Goal: Task Accomplishment & Management: Use online tool/utility

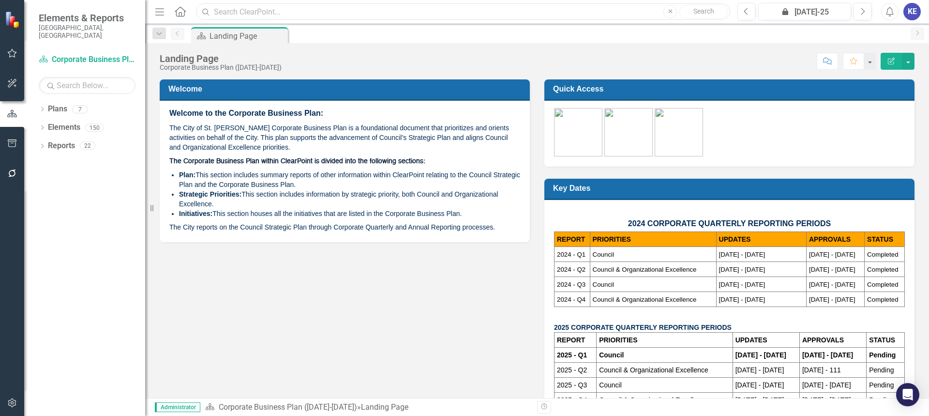
click at [228, 17] on input "text" at bounding box center [463, 11] width 534 height 17
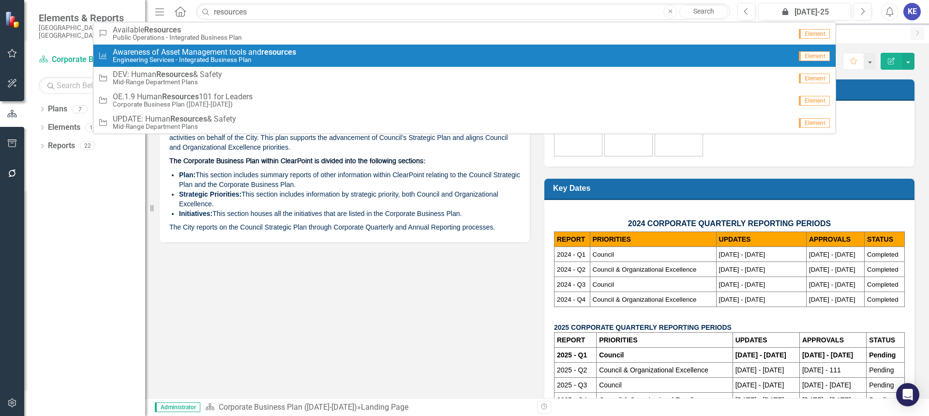
click at [170, 57] on small "Engineering Services - Integrated Business Plan" at bounding box center [204, 59] width 183 height 7
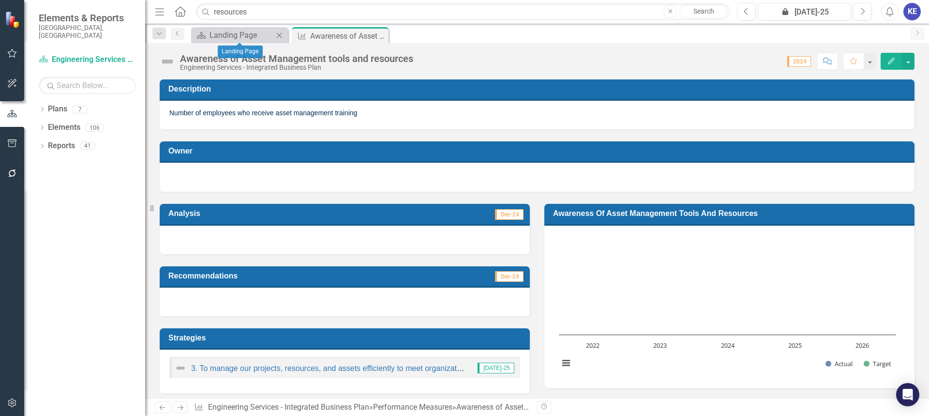
click at [282, 30] on div "Close" at bounding box center [280, 35] width 12 height 12
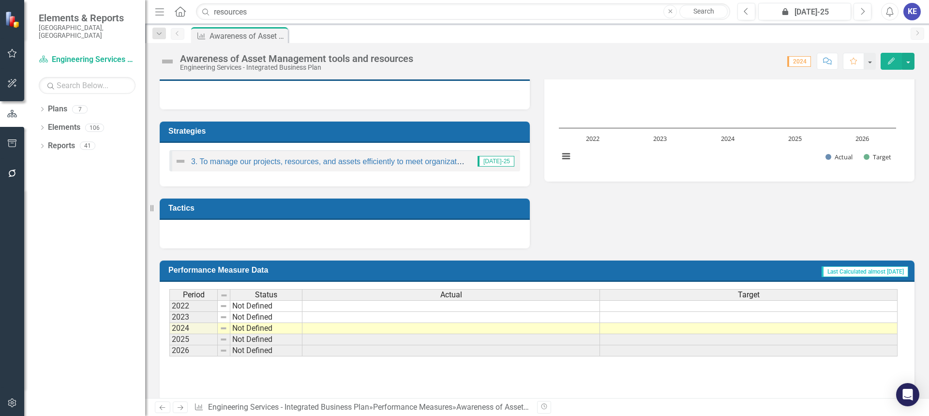
scroll to position [219, 0]
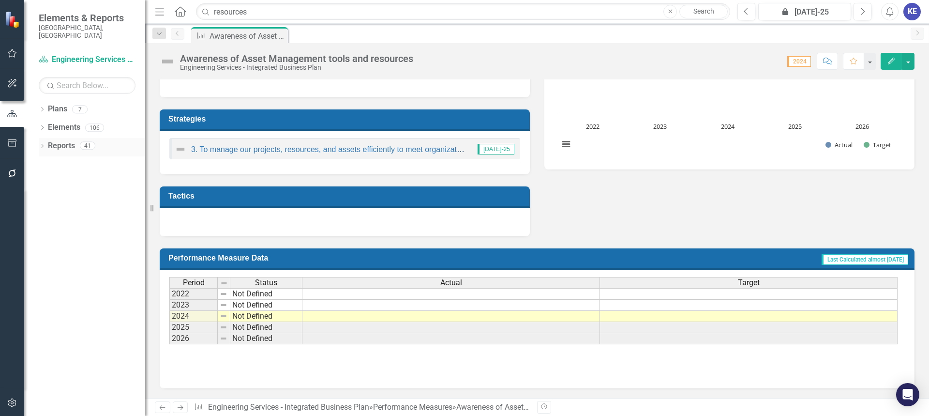
click at [64, 141] on link "Reports" at bounding box center [61, 145] width 27 height 11
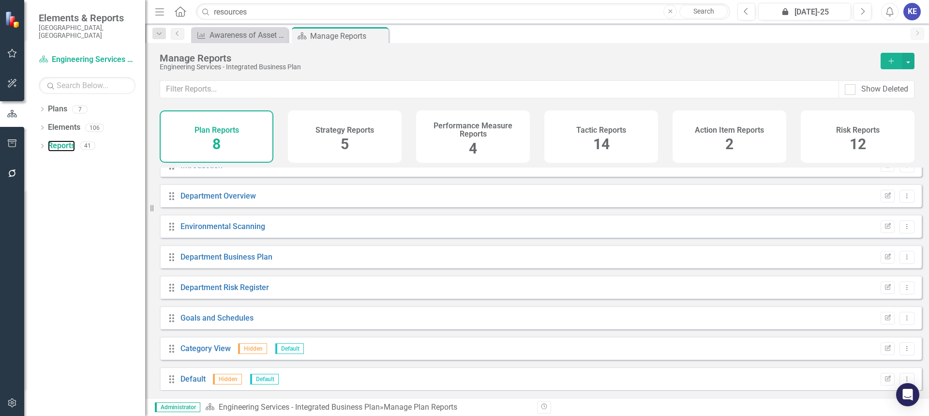
scroll to position [21, 0]
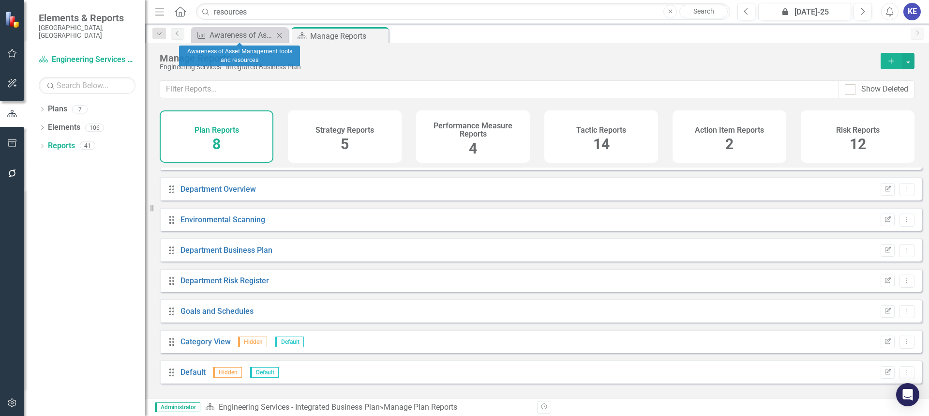
click at [277, 33] on icon "Close" at bounding box center [279, 35] width 10 height 8
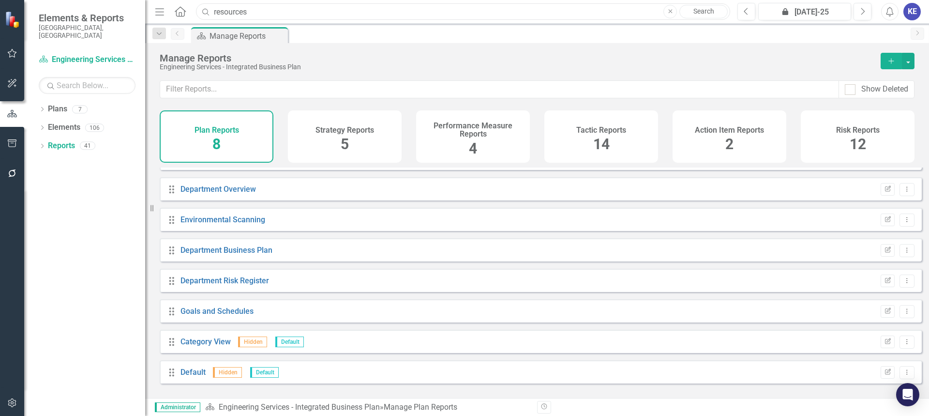
click at [229, 9] on input "resources" at bounding box center [463, 11] width 534 height 17
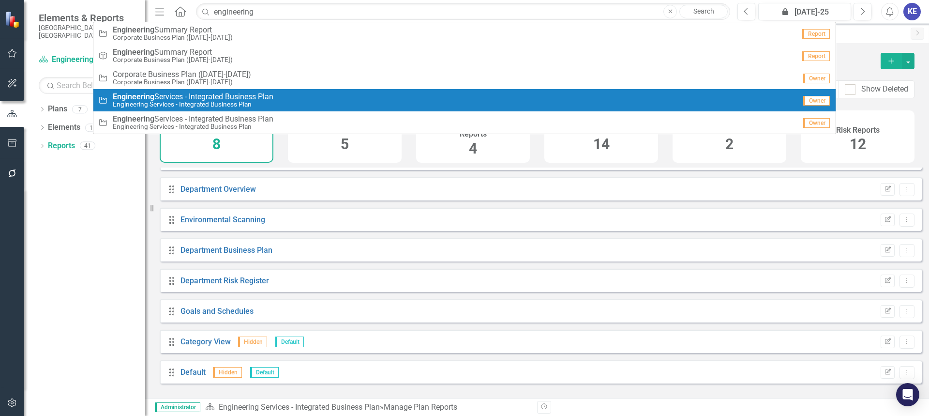
click at [274, 94] on span "Engineering Services - Integrated Business Plan" at bounding box center [193, 96] width 161 height 9
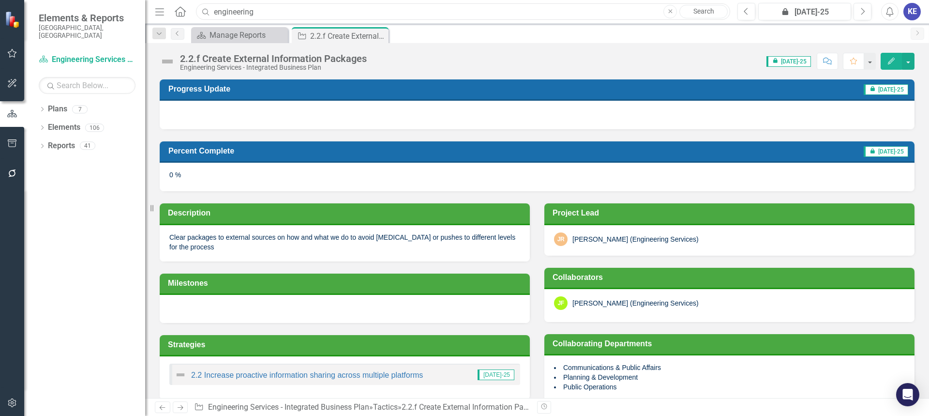
click at [267, 13] on input "engineering" at bounding box center [463, 11] width 534 height 17
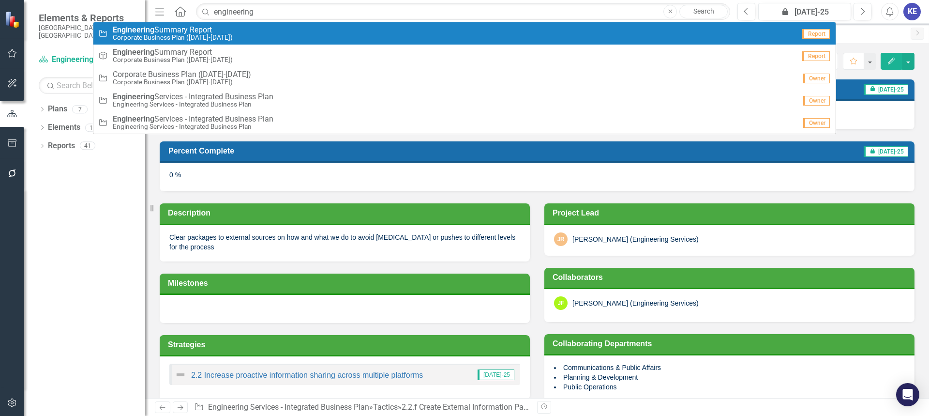
click at [247, 27] on div "Tactic Engineering Summary Report Corporate Business Plan ([DATE]-[DATE])" at bounding box center [446, 34] width 697 height 16
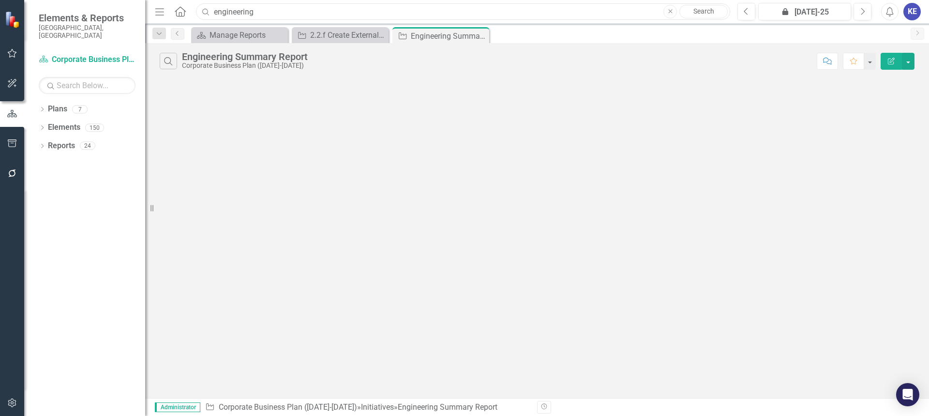
click at [274, 11] on input "engineering" at bounding box center [463, 11] width 534 height 17
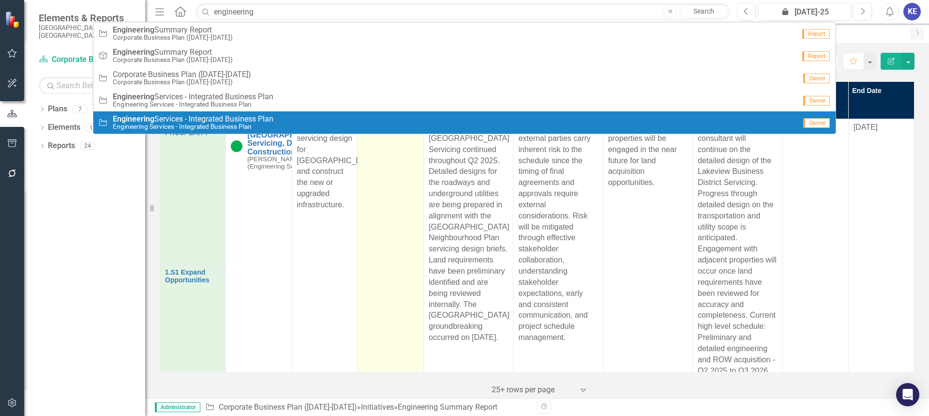
click at [410, 245] on td "8 %" at bounding box center [391, 266] width 66 height 294
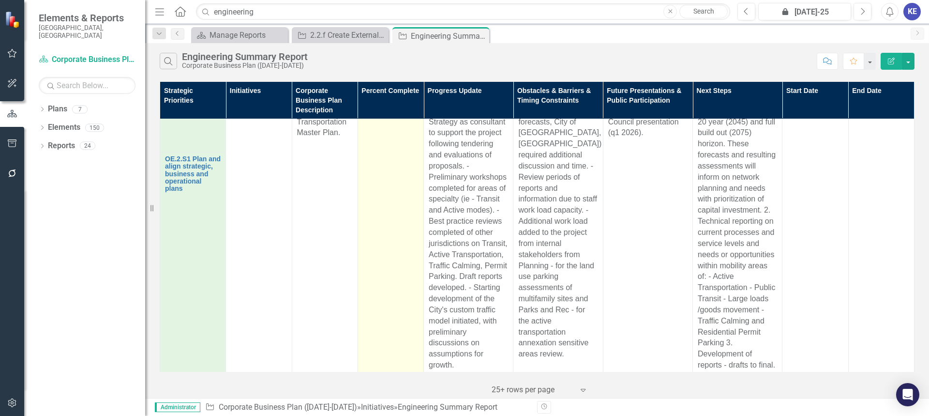
scroll to position [2452, 0]
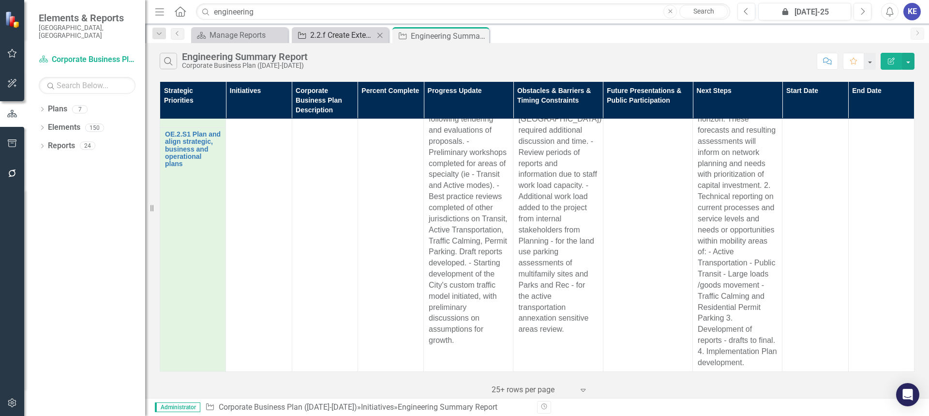
click at [336, 40] on div "2.2.f Create External Information Packages" at bounding box center [342, 35] width 64 height 12
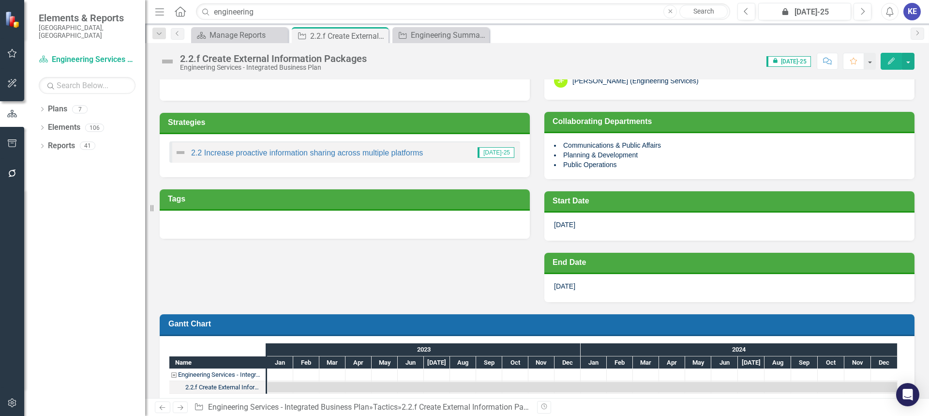
scroll to position [238, 0]
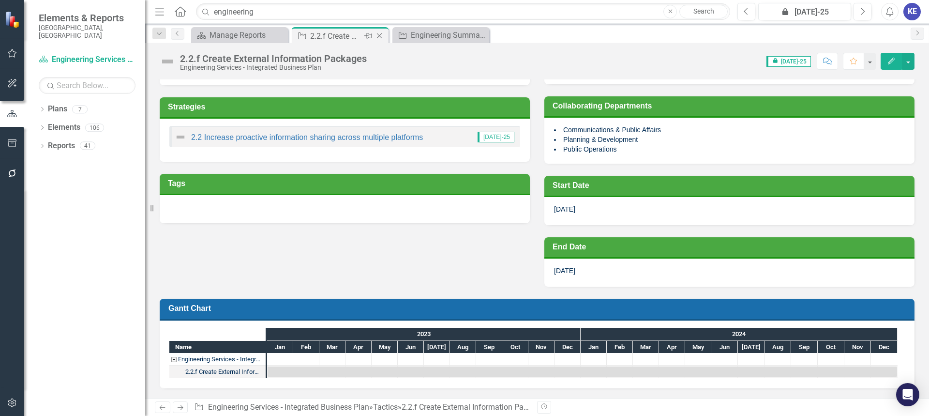
click at [378, 36] on icon "Close" at bounding box center [380, 36] width 10 height 8
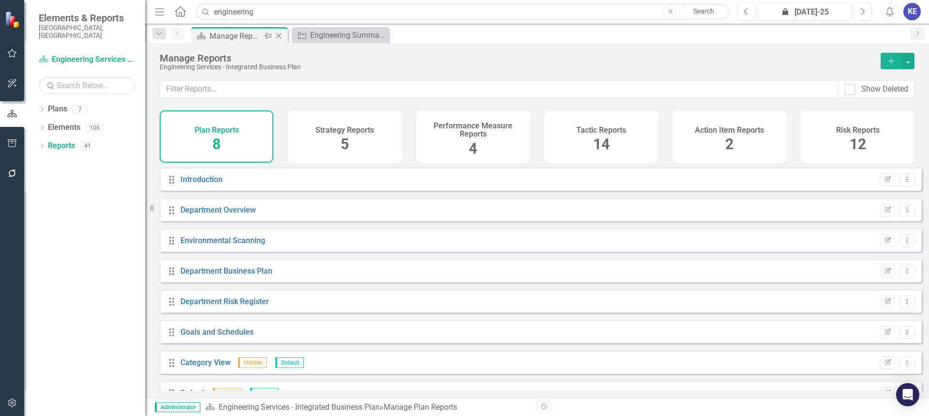
click at [222, 31] on div "Manage Reports" at bounding box center [236, 36] width 52 height 12
click at [328, 33] on div "Engineering Summary Report" at bounding box center [342, 35] width 64 height 12
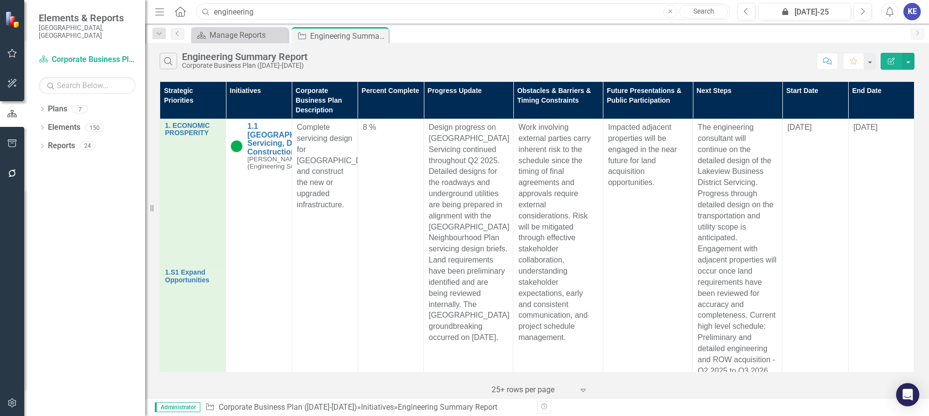
click at [287, 14] on input "engineering" at bounding box center [463, 11] width 534 height 17
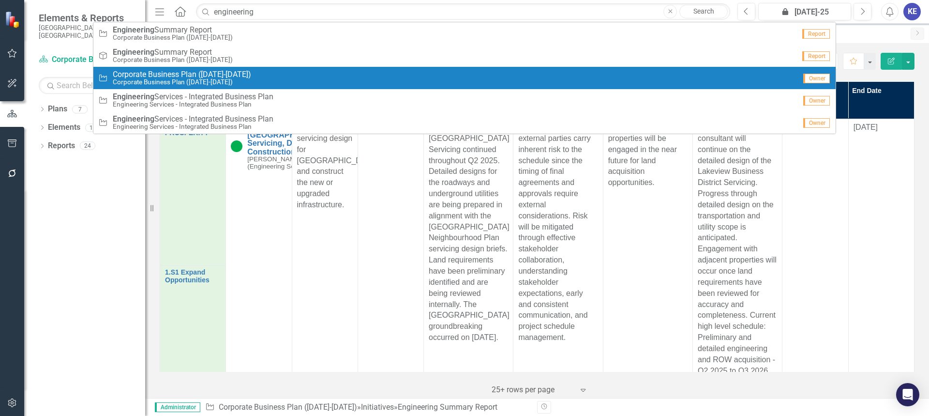
click at [222, 73] on span "Corporate Business Plan ([DATE]-[DATE])" at bounding box center [182, 74] width 138 height 9
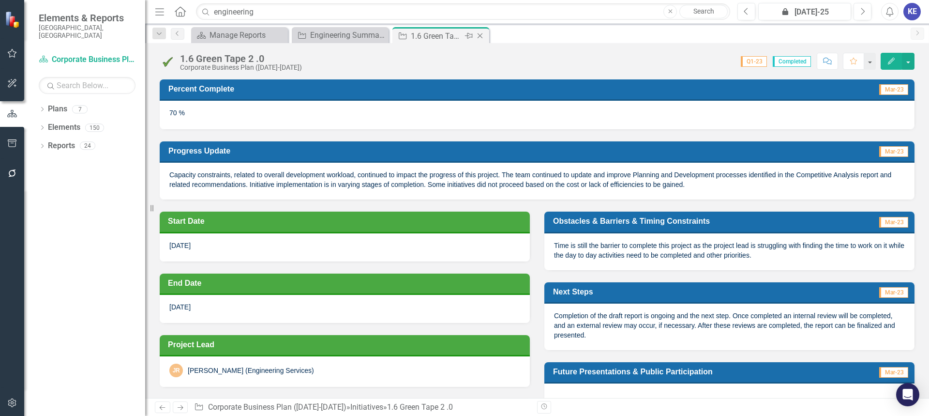
click at [481, 36] on icon "Close" at bounding box center [480, 36] width 10 height 8
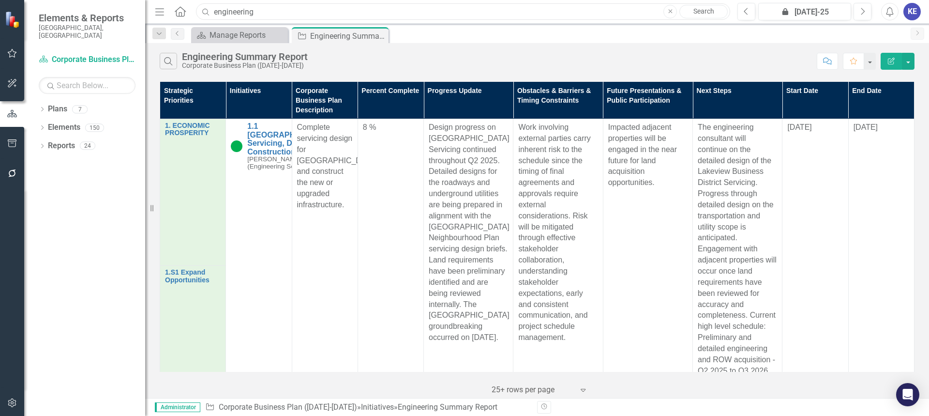
click at [264, 9] on input "engineering" at bounding box center [463, 11] width 534 height 17
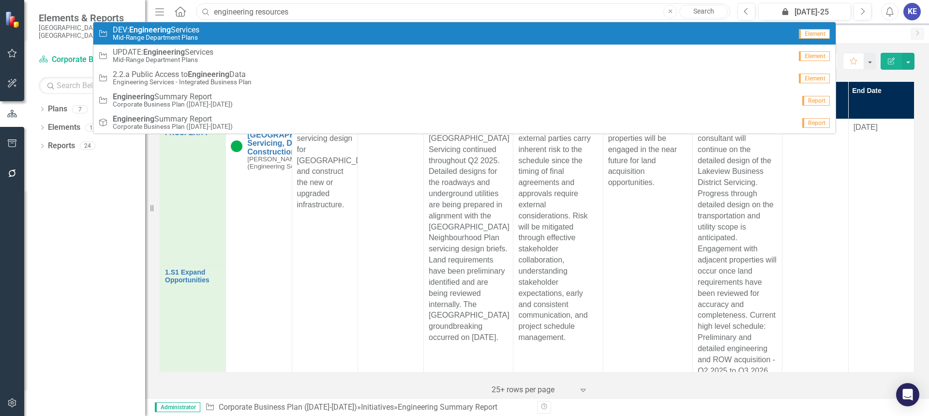
type input "engineering resources"
click at [217, 33] on div "Initiative DEV: Engineering Services Mid-Range Department Plans" at bounding box center [445, 34] width 694 height 16
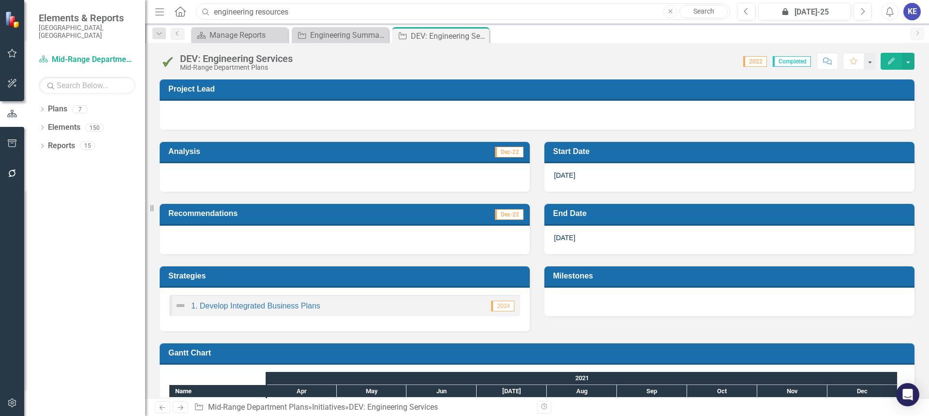
click at [291, 15] on input "engineering resources" at bounding box center [463, 11] width 534 height 17
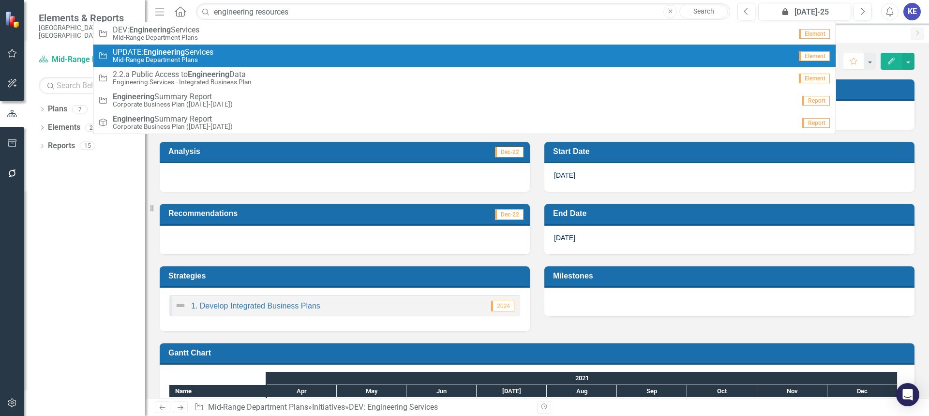
click at [281, 51] on div "Initiative UPDATE: Engineering Services Mid-Range Department Plans" at bounding box center [445, 56] width 694 height 16
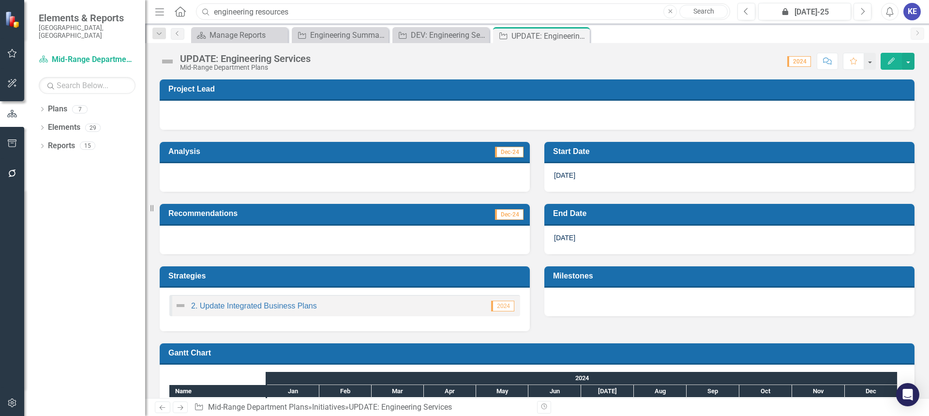
click at [288, 5] on input "engineering resources" at bounding box center [463, 11] width 534 height 17
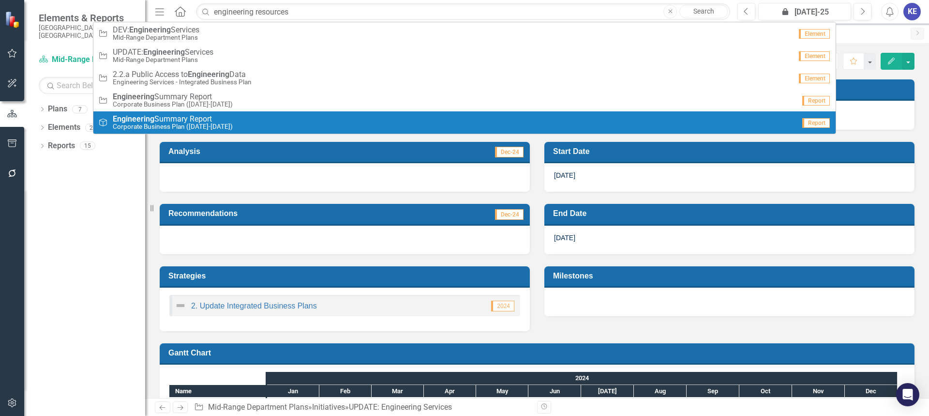
click at [100, 205] on div "Dropdown Plans 7 Corporate Business Plan ([DATE]-[DATE]) Long Range Planning Fr…" at bounding box center [84, 258] width 121 height 315
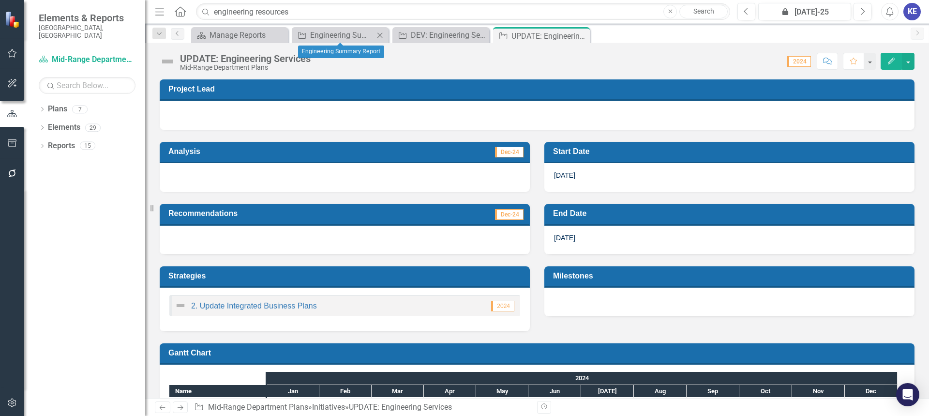
click at [374, 30] on div "Close" at bounding box center [380, 35] width 12 height 12
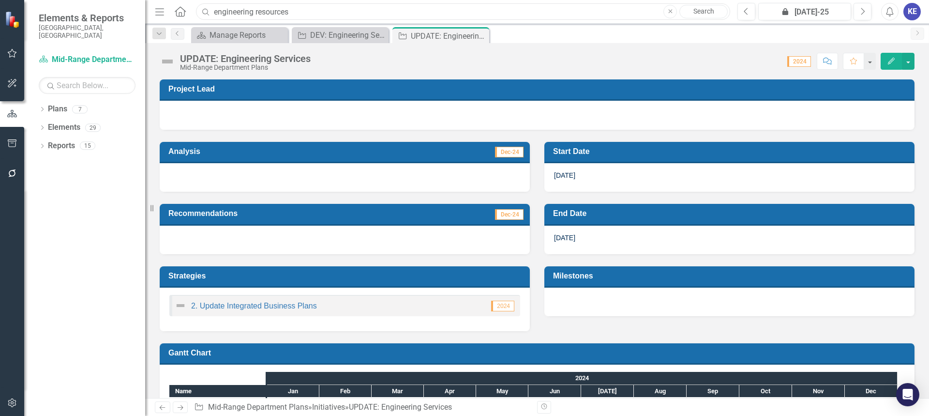
click at [287, 12] on input "engineering resources" at bounding box center [463, 11] width 534 height 17
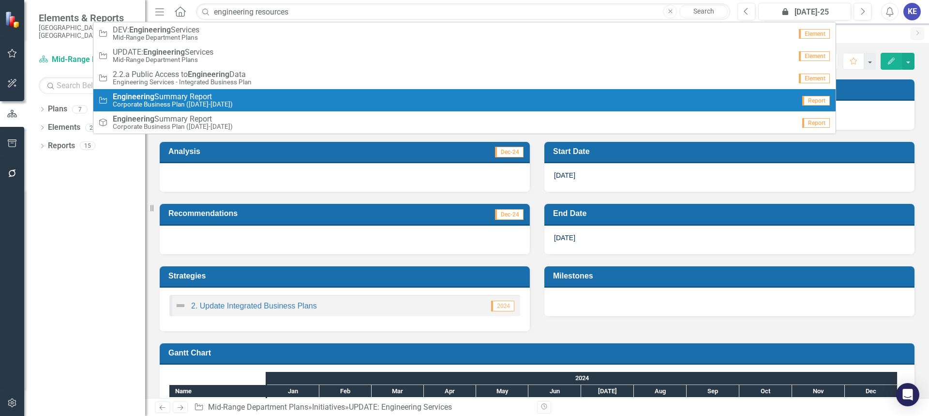
click at [229, 97] on div "Initiative Engineering Summary Report Corporate Business Plan ([DATE]-[DATE])" at bounding box center [446, 100] width 697 height 16
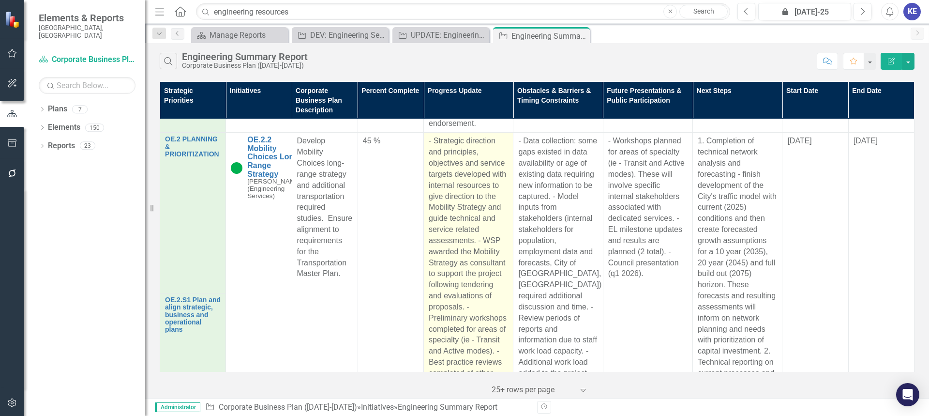
scroll to position [2452, 0]
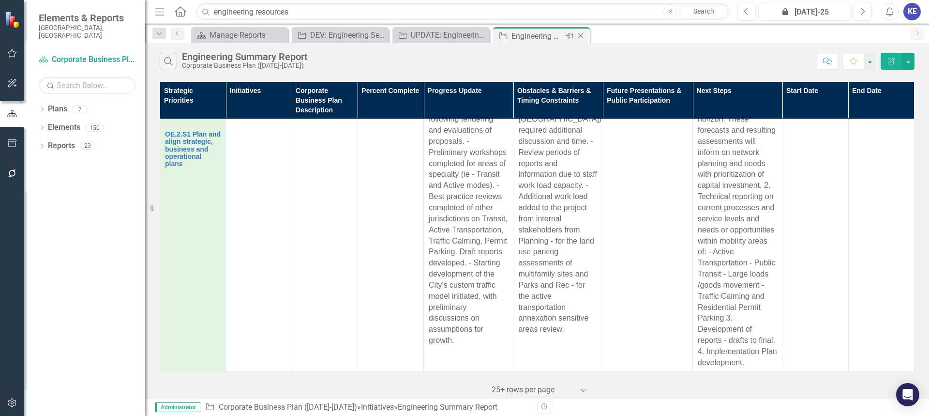
click at [548, 33] on div "Engineering Summary Report" at bounding box center [538, 36] width 52 height 12
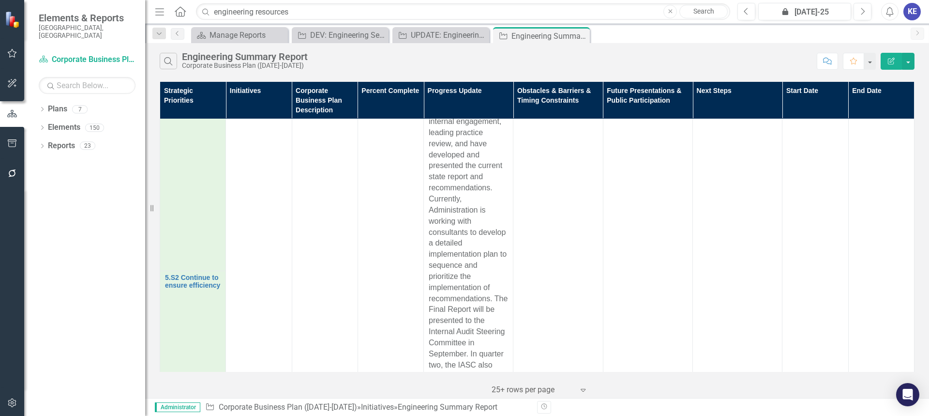
scroll to position [1774, 0]
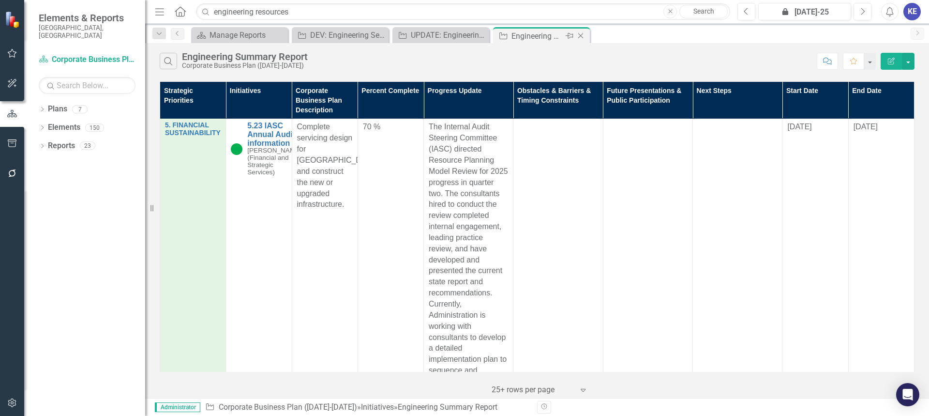
click at [579, 37] on icon "Close" at bounding box center [581, 36] width 10 height 8
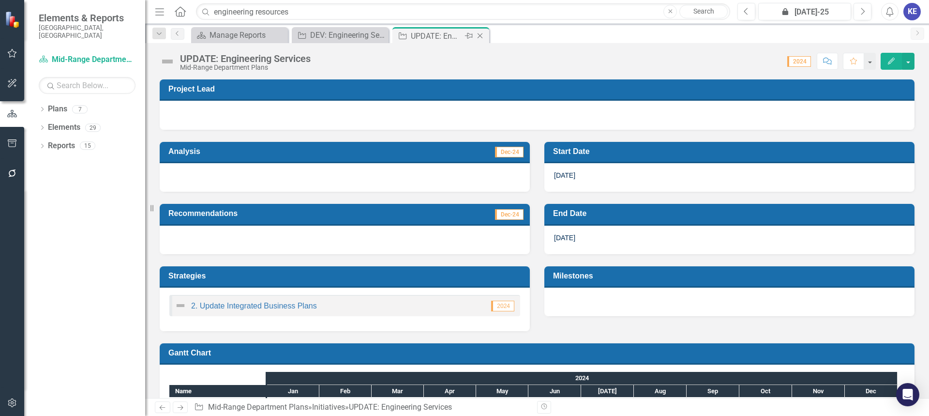
click at [479, 35] on icon at bounding box center [480, 35] width 5 height 5
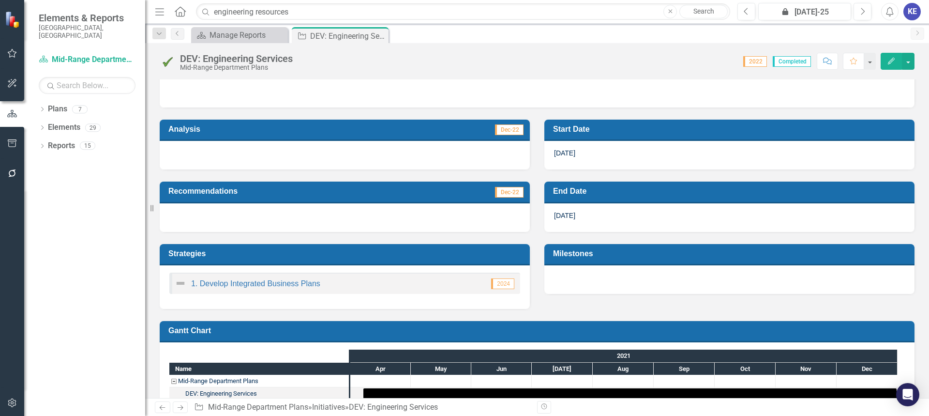
scroll to position [44, 0]
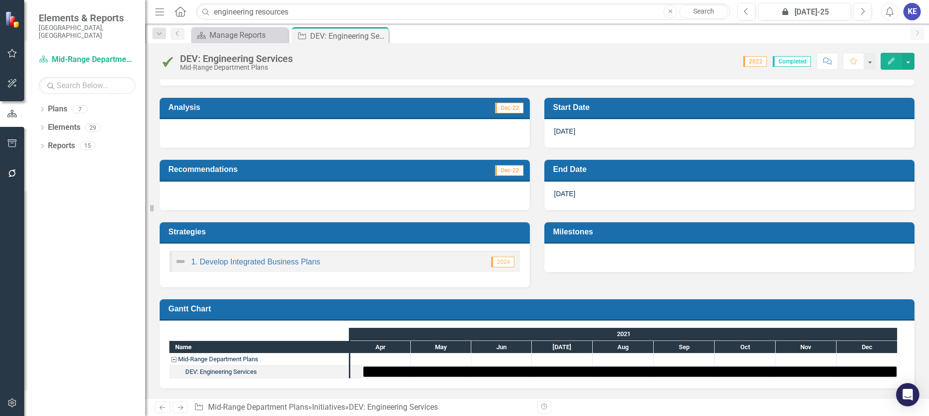
click at [237, 373] on div "DEV: Engineering Services" at bounding box center [221, 371] width 72 height 13
click at [181, 9] on icon "Home" at bounding box center [180, 11] width 13 height 10
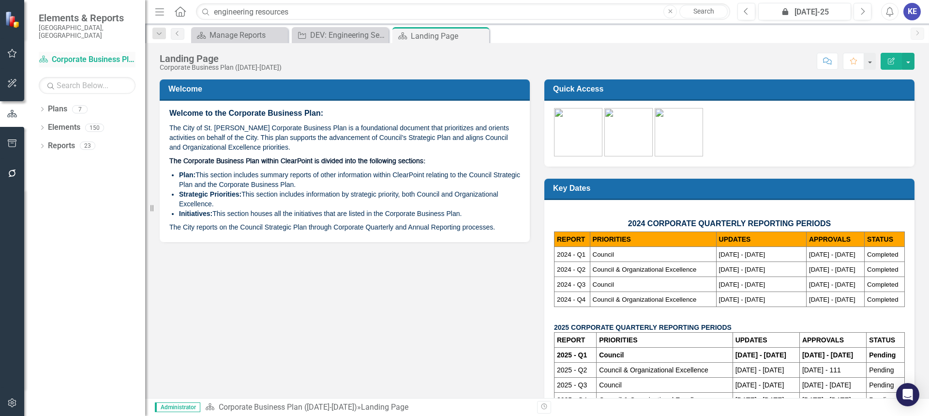
click at [70, 54] on link "Plan Corporate Business Plan ([DATE]-[DATE])" at bounding box center [87, 59] width 97 height 11
click at [66, 19] on span "Elements & Reports" at bounding box center [87, 18] width 97 height 12
click at [176, 12] on icon "Home" at bounding box center [180, 11] width 13 height 10
click at [13, 22] on img at bounding box center [13, 19] width 18 height 18
click at [74, 28] on small "[GEOGRAPHIC_DATA], [GEOGRAPHIC_DATA]" at bounding box center [87, 32] width 97 height 16
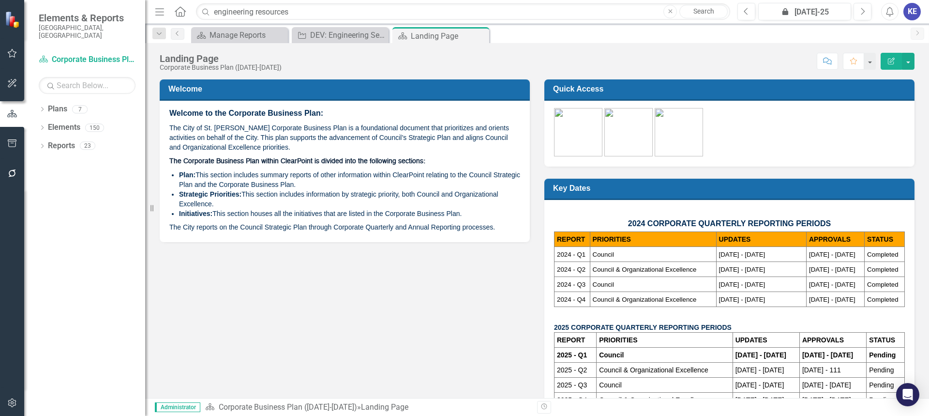
click at [74, 16] on span "Elements & Reports" at bounding box center [87, 18] width 97 height 12
click at [10, 52] on icon "button" at bounding box center [12, 53] width 9 height 9
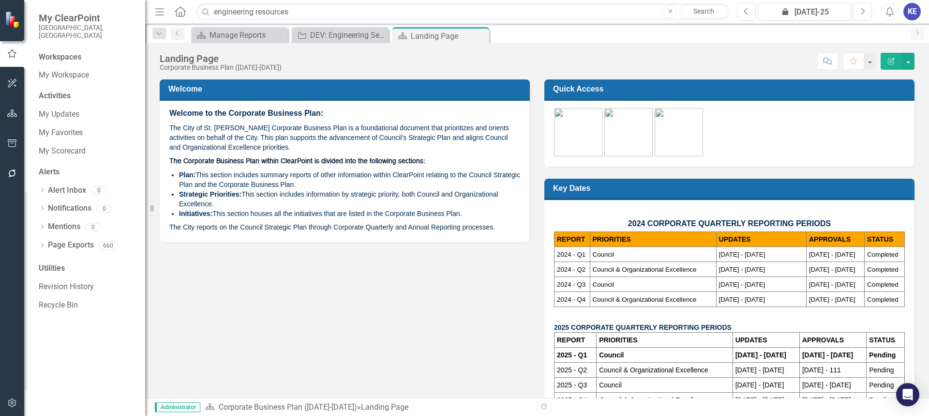
click at [20, 86] on button "button" at bounding box center [12, 84] width 22 height 20
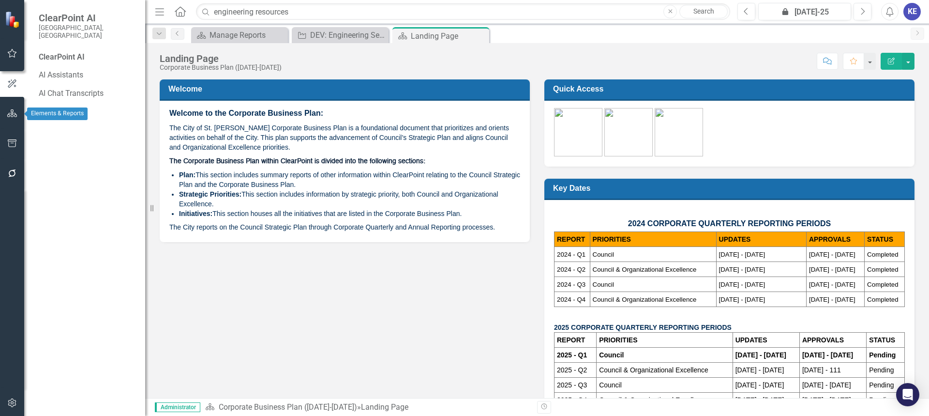
click at [10, 112] on icon "button" at bounding box center [12, 113] width 10 height 8
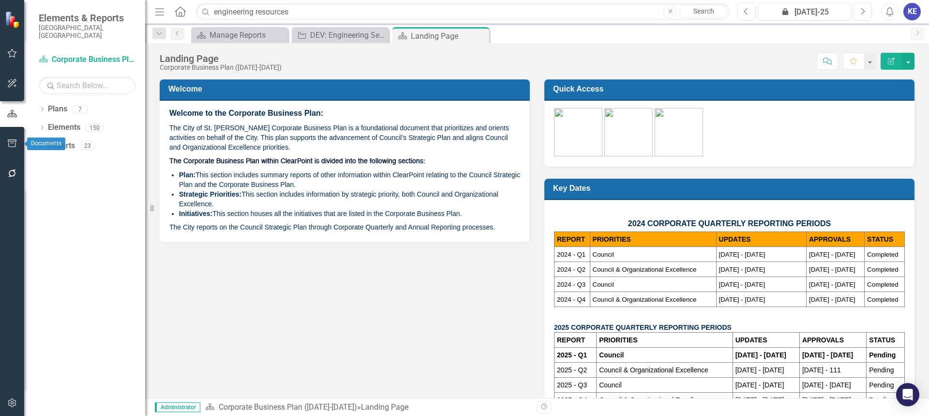
click at [17, 148] on button "button" at bounding box center [12, 144] width 22 height 20
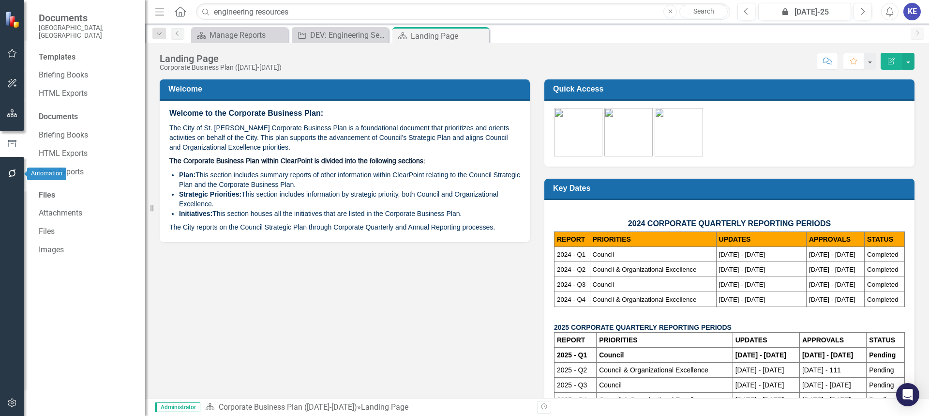
click at [13, 170] on icon "button" at bounding box center [12, 173] width 8 height 8
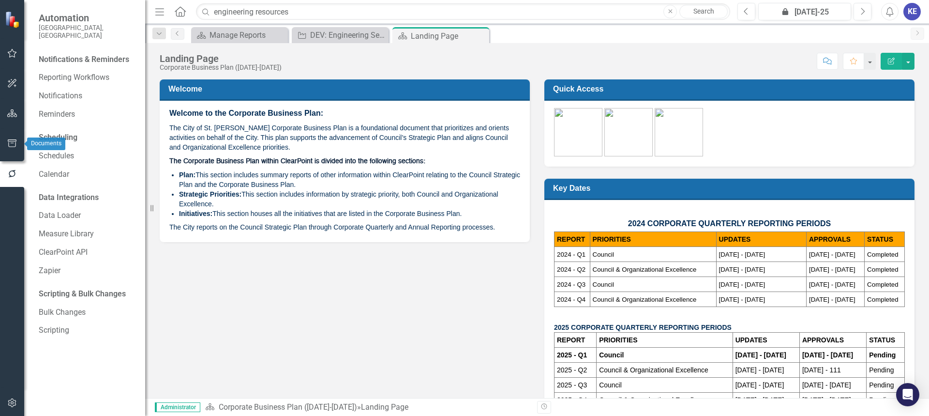
click at [13, 120] on button "button" at bounding box center [12, 114] width 22 height 20
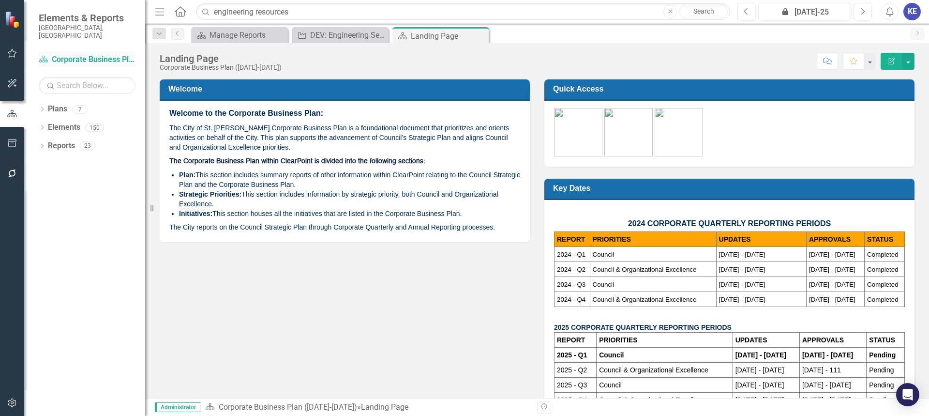
click at [57, 54] on link "Plan Corporate Business Plan ([DATE]-[DATE])" at bounding box center [87, 59] width 97 height 11
click at [79, 54] on link "Plan Corporate Business Plan ([DATE]-[DATE])" at bounding box center [87, 59] width 97 height 11
click at [38, 101] on div "Dropdown Plans 7 Corporate Business Plan ([DATE]-[DATE]) Long Range Planning Fr…" at bounding box center [84, 258] width 121 height 315
click at [41, 107] on icon "Dropdown" at bounding box center [42, 109] width 7 height 5
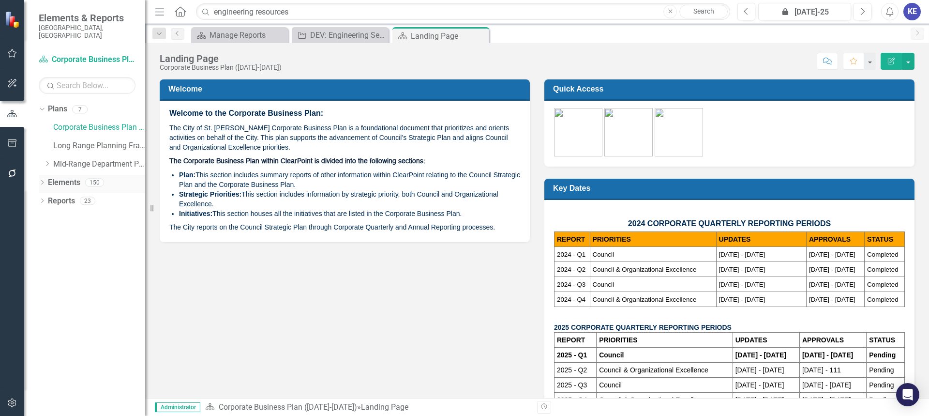
click at [44, 175] on div "Dropdown Elements 150" at bounding box center [92, 184] width 107 height 18
click at [40, 181] on icon "Dropdown" at bounding box center [42, 183] width 7 height 5
click at [41, 273] on icon "Dropdown" at bounding box center [42, 275] width 7 height 5
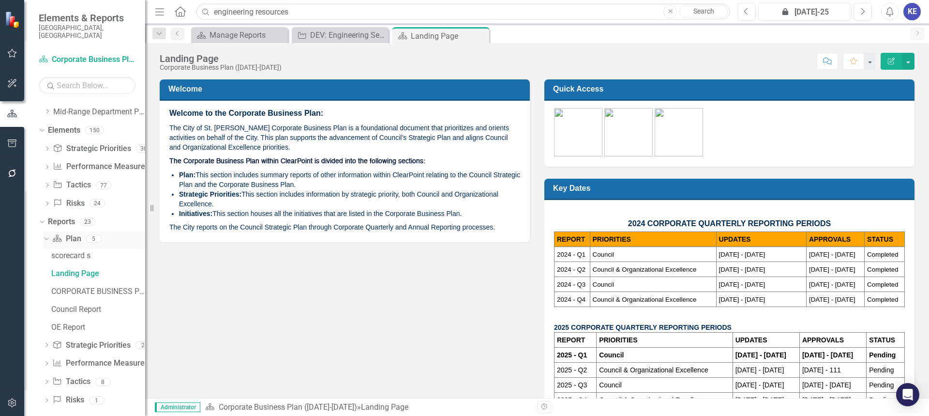
scroll to position [54, 0]
click at [483, 37] on icon "Close" at bounding box center [480, 36] width 10 height 8
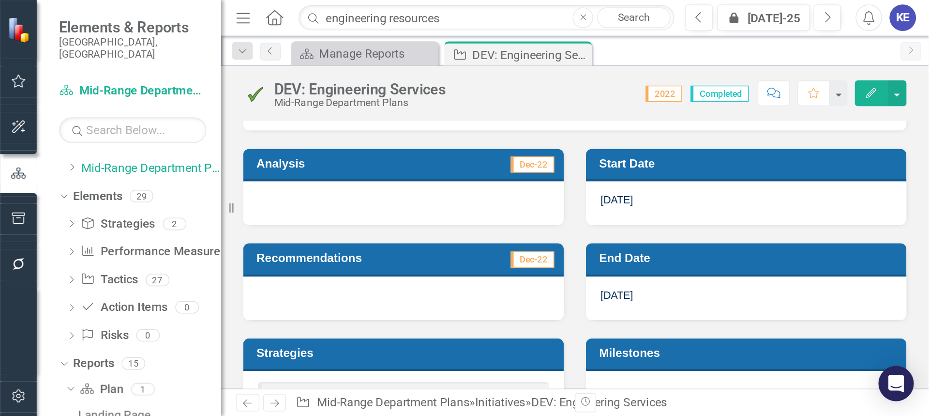
scroll to position [18, 0]
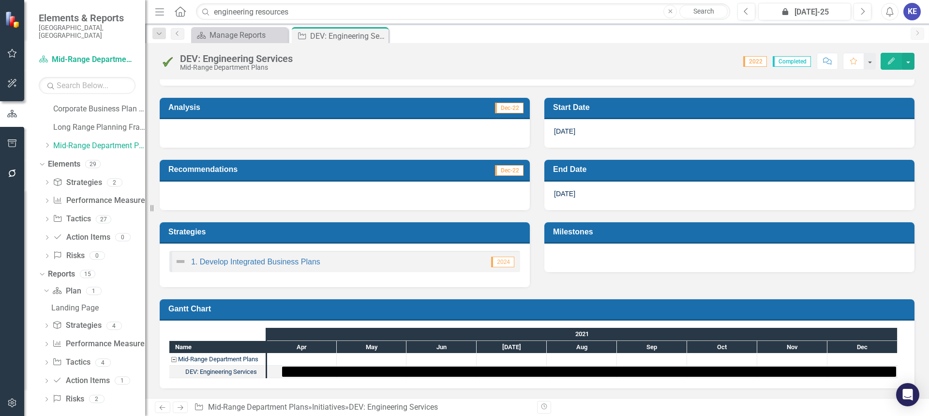
click at [14, 31] on div at bounding box center [12, 19] width 24 height 39
click at [13, 19] on img at bounding box center [13, 19] width 17 height 17
click at [12, 30] on div at bounding box center [12, 19] width 24 height 39
click at [11, 18] on img at bounding box center [13, 19] width 17 height 17
click at [88, 177] on link "Strategy Strategies" at bounding box center [77, 182] width 49 height 11
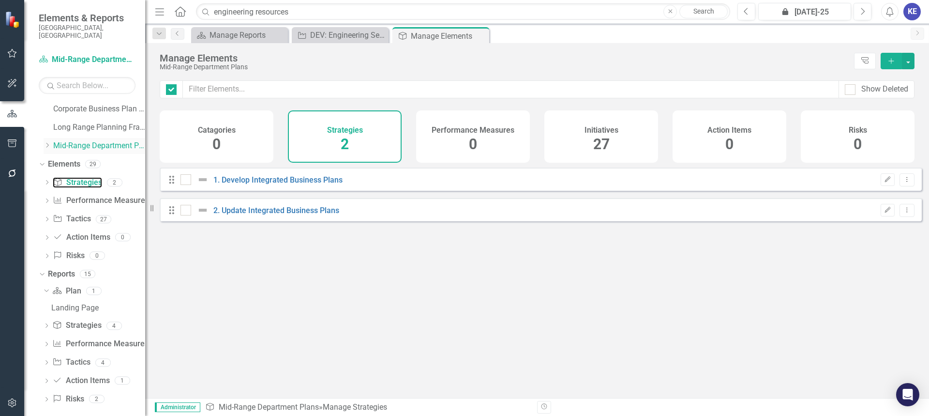
checkbox input "false"
click at [67, 159] on link "Elements" at bounding box center [64, 164] width 32 height 11
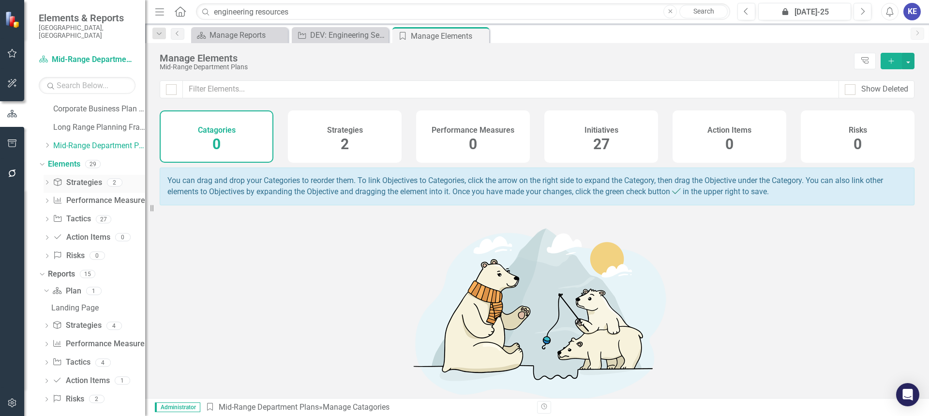
click at [91, 177] on link "Strategy Strategies" at bounding box center [77, 182] width 49 height 11
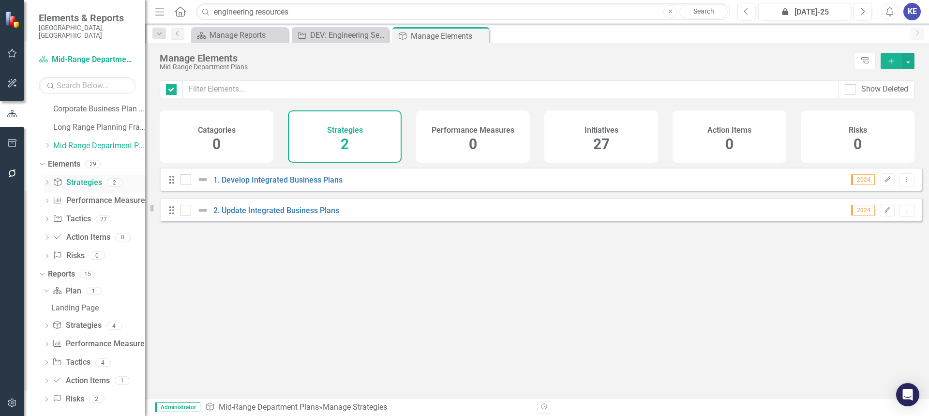
checkbox input "false"
click at [92, 195] on link "Performance Measure Performance Measures" at bounding box center [101, 200] width 96 height 11
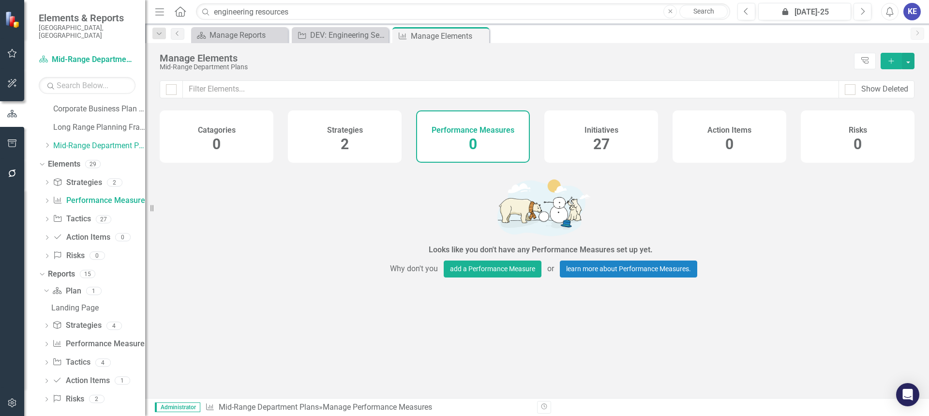
click at [13, 171] on icon "button" at bounding box center [12, 173] width 10 height 8
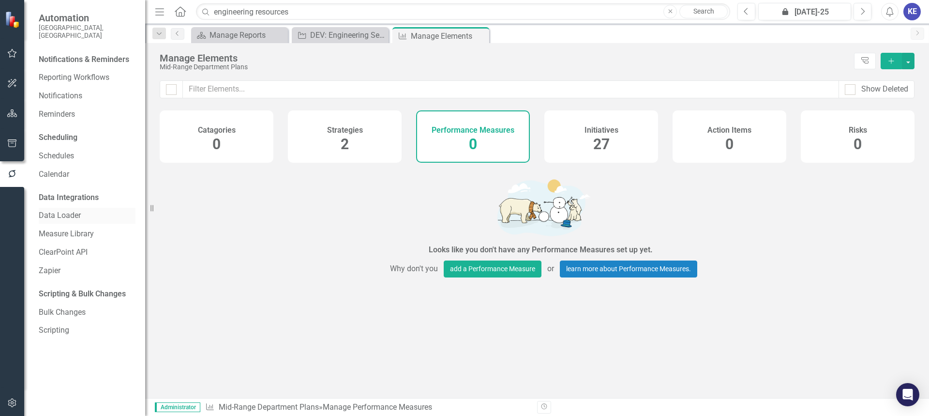
click at [72, 210] on link "Data Loader" at bounding box center [87, 215] width 97 height 11
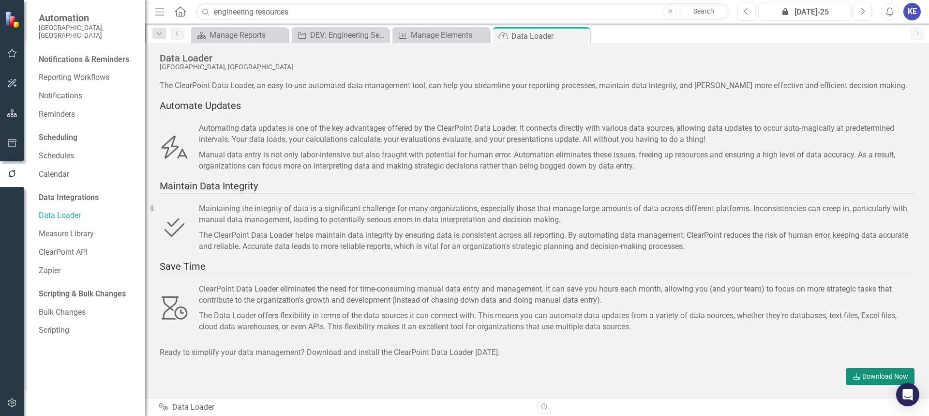
click at [869, 373] on link "Download Download Now" at bounding box center [880, 376] width 69 height 17
click at [11, 19] on img at bounding box center [13, 20] width 18 height 18
click at [15, 22] on img at bounding box center [13, 20] width 18 height 18
click at [18, 51] on button "button" at bounding box center [12, 54] width 22 height 20
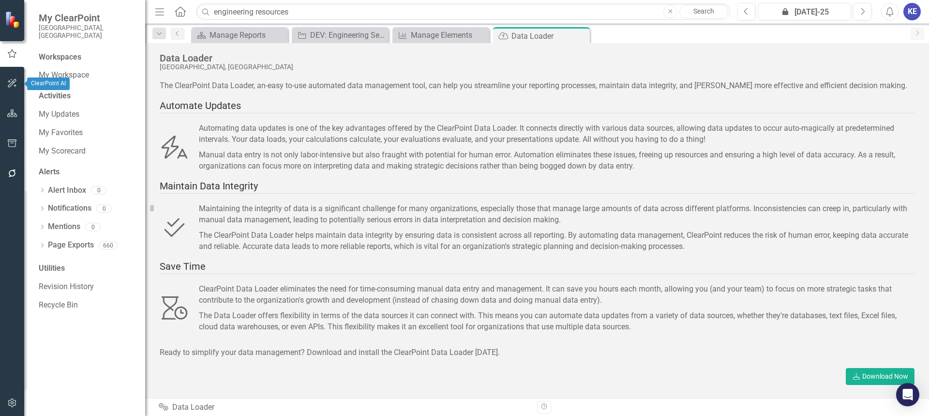
click at [14, 77] on button "button" at bounding box center [12, 84] width 22 height 20
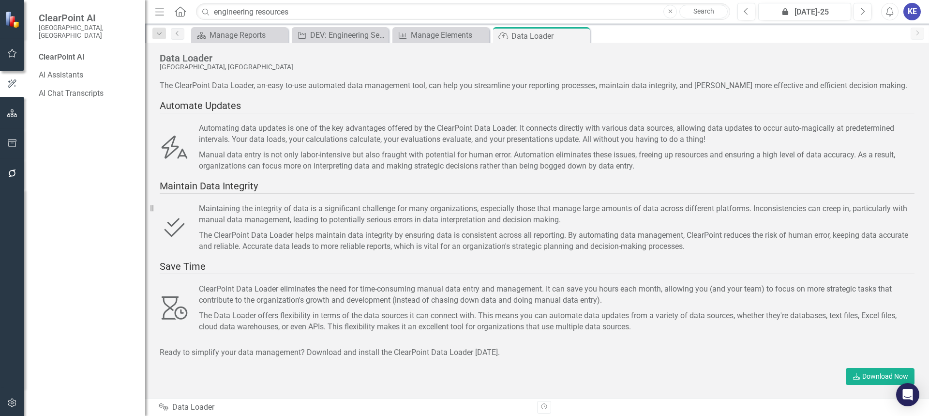
click at [913, 3] on div "KE" at bounding box center [912, 11] width 17 height 17
click at [904, 30] on link "User Edit Profile" at bounding box center [882, 30] width 76 height 18
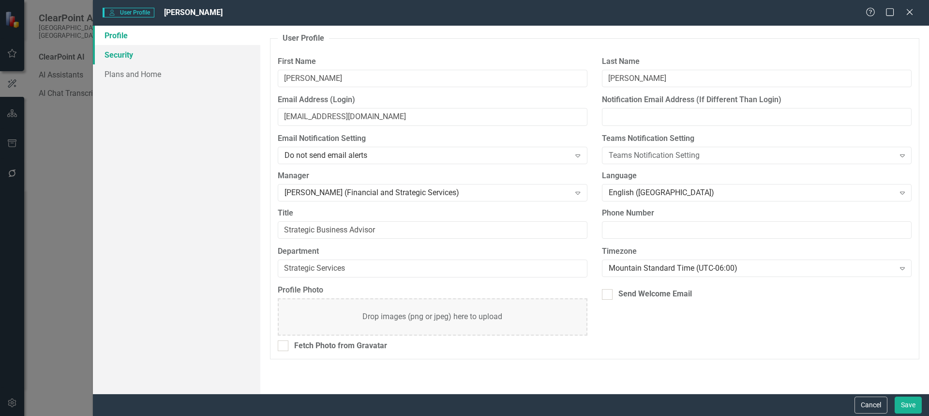
click at [152, 60] on link "Security" at bounding box center [176, 54] width 167 height 19
